Goal: Submit feedback/report problem

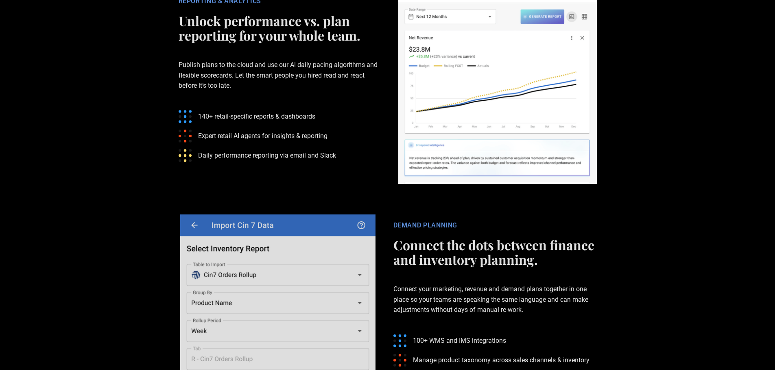
scroll to position [1871, 0]
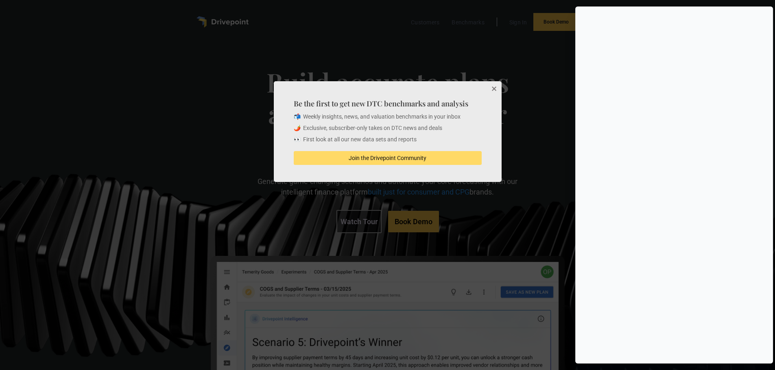
click at [0, 0] on icon at bounding box center [0, 0] width 0 height 0
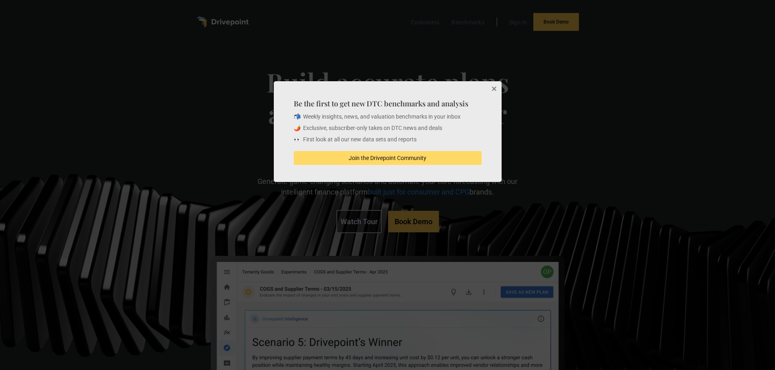
click at [493, 88] on button "Close" at bounding box center [493, 89] width 16 height 16
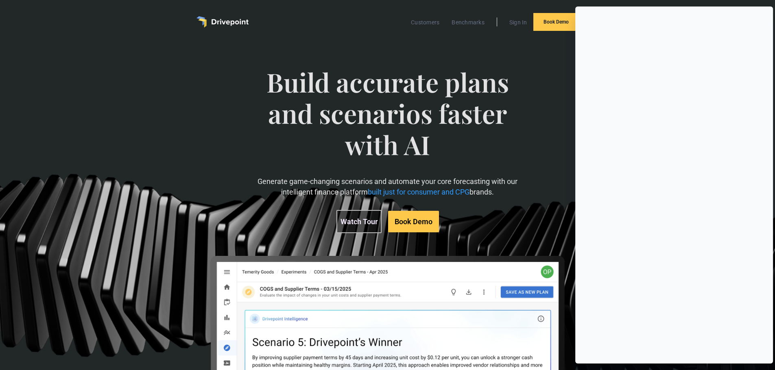
click at [0, 0] on div "Help" at bounding box center [0, 0] width 0 height 0
click at [0, 0] on span "Missing Company" at bounding box center [0, 0] width 0 height 0
click at [0, 0] on span "Data Error" at bounding box center [0, 0] width 0 height 0
click at [0, 0] on textarea at bounding box center [0, 0] width 0 height 0
type textarea "**********"
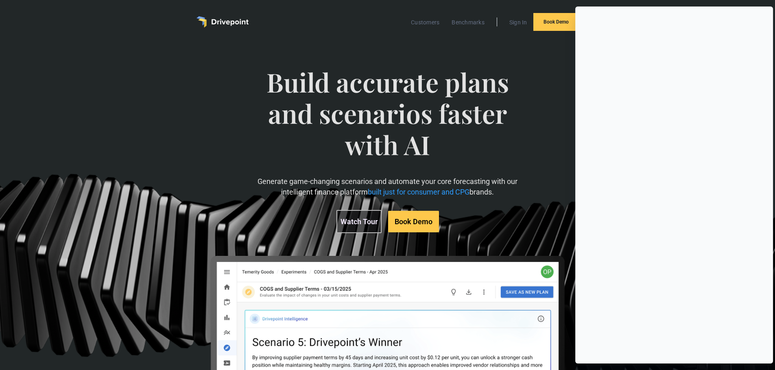
click at [0, 0] on div "Submit" at bounding box center [0, 0] width 0 height 0
